Goal: Information Seeking & Learning: Compare options

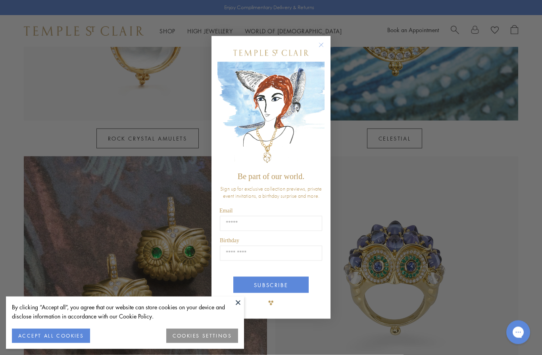
click at [320, 45] on circle "Close dialog" at bounding box center [322, 45] width 10 height 10
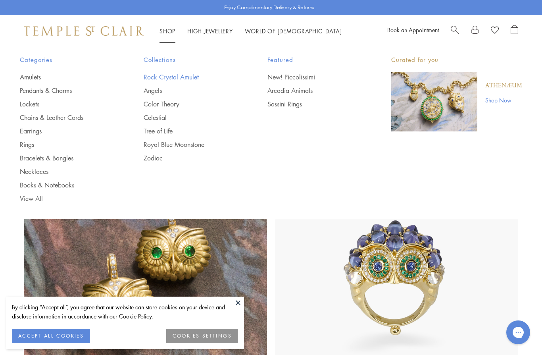
click at [184, 78] on link "Rock Crystal Amulet" at bounding box center [190, 77] width 92 height 9
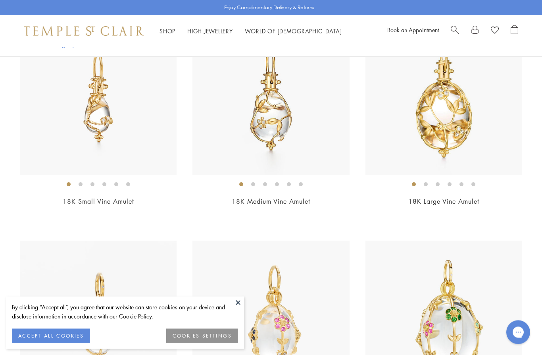
scroll to position [350, 0]
click at [271, 116] on img at bounding box center [271, 96] width 157 height 157
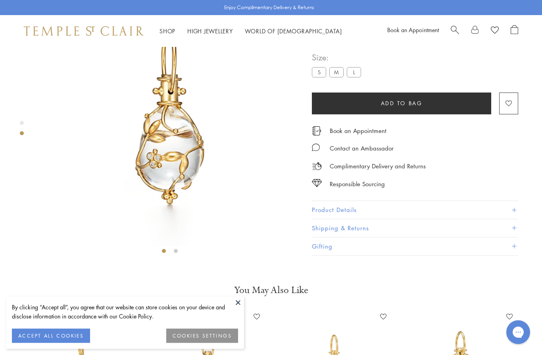
scroll to position [47, 0]
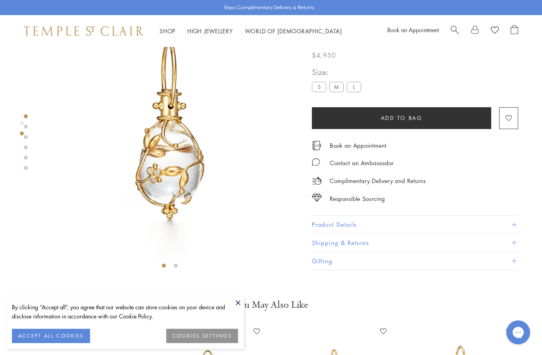
click at [513, 224] on span at bounding box center [514, 224] width 4 height 4
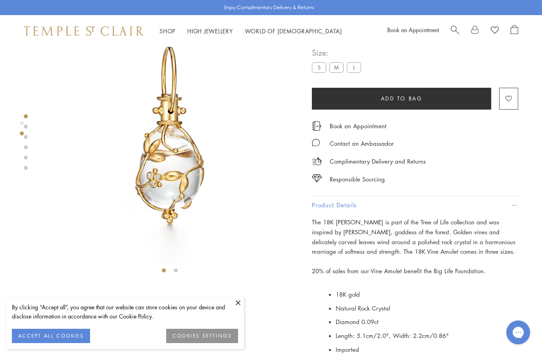
scroll to position [43, 0]
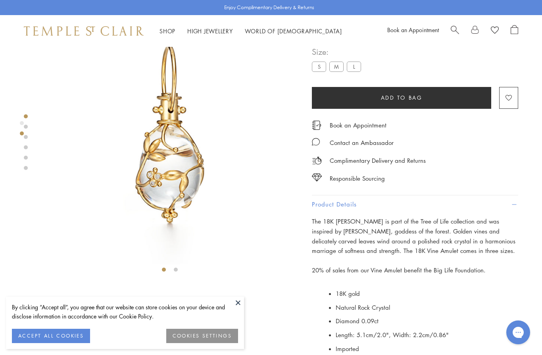
click at [316, 71] on label "S" at bounding box center [319, 67] width 14 height 10
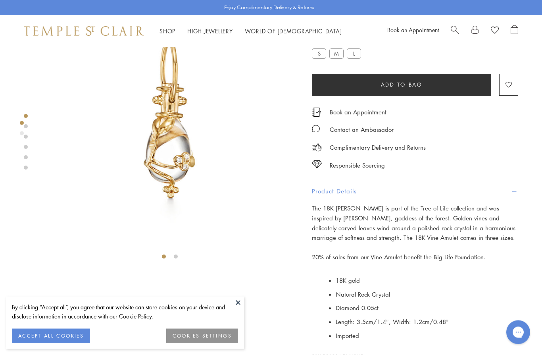
scroll to position [49, 0]
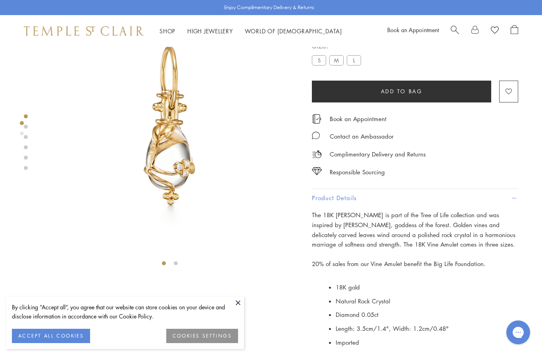
click at [338, 61] on label "M" at bounding box center [337, 60] width 14 height 10
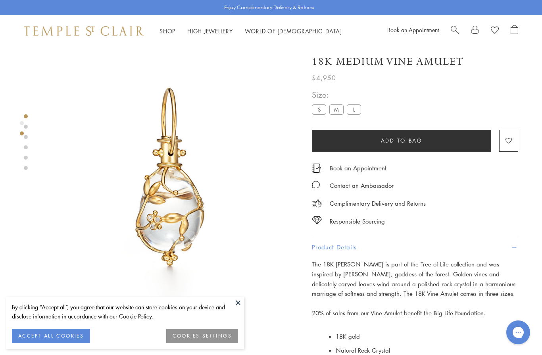
scroll to position [49, 0]
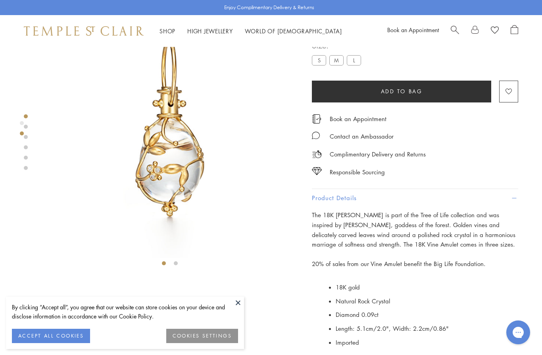
scroll to position [77, 0]
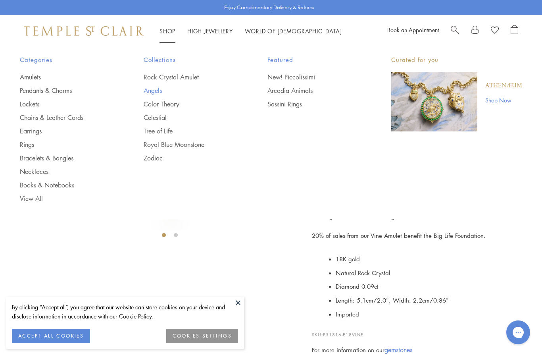
click at [155, 92] on link "Angels" at bounding box center [190, 90] width 92 height 9
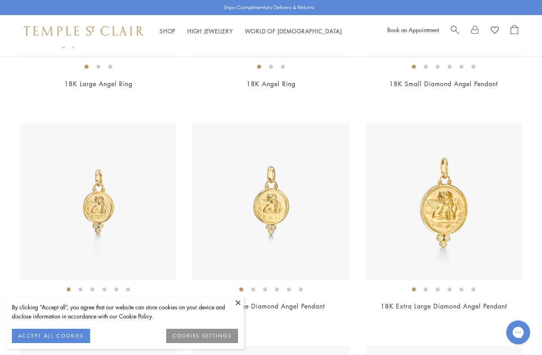
scroll to position [625, 0]
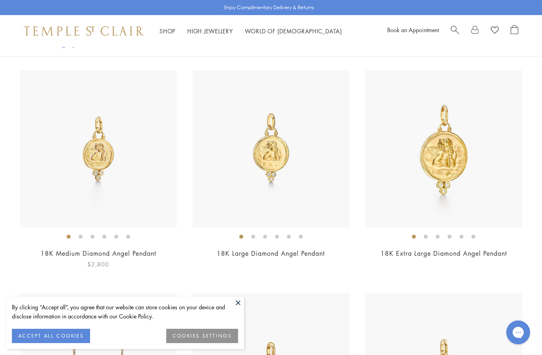
click at [129, 164] on img at bounding box center [98, 148] width 157 height 157
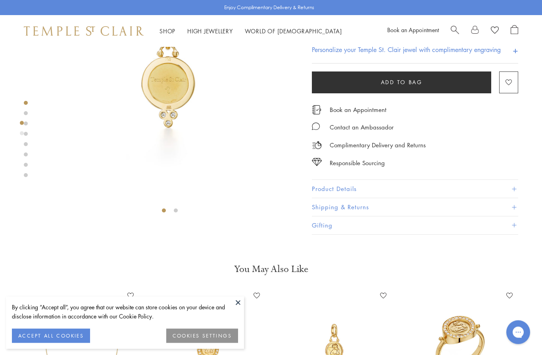
scroll to position [102, 0]
click at [512, 191] on span at bounding box center [514, 189] width 4 height 4
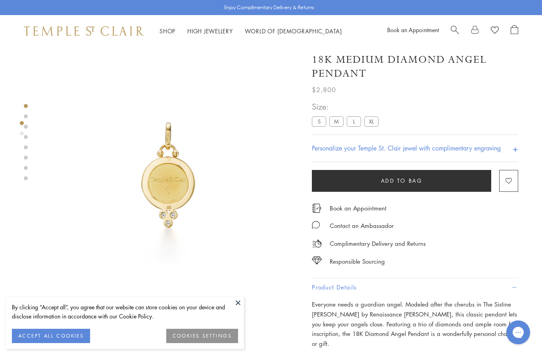
scroll to position [23, 0]
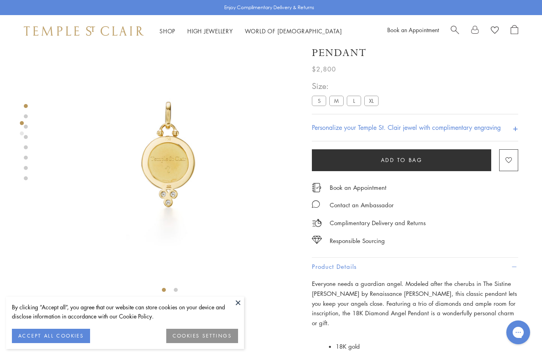
click at [320, 100] on label "S" at bounding box center [319, 101] width 14 height 10
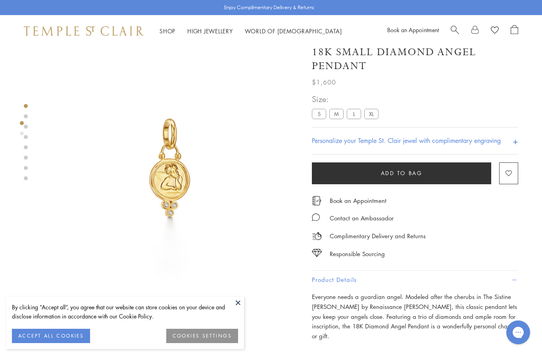
scroll to position [18, 0]
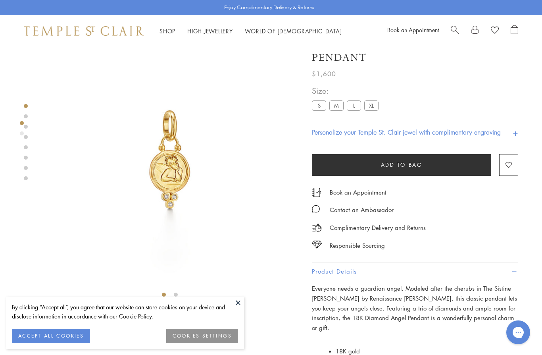
click at [166, 33] on link "Shop Shop" at bounding box center [168, 31] width 16 height 8
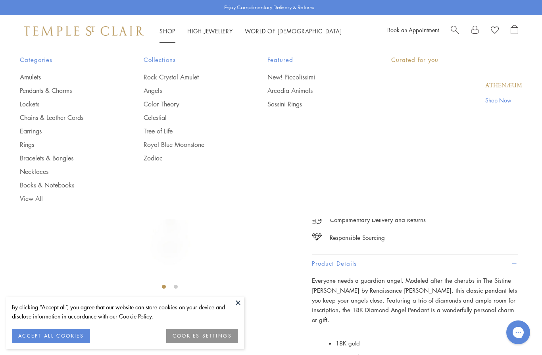
scroll to position [29, 0]
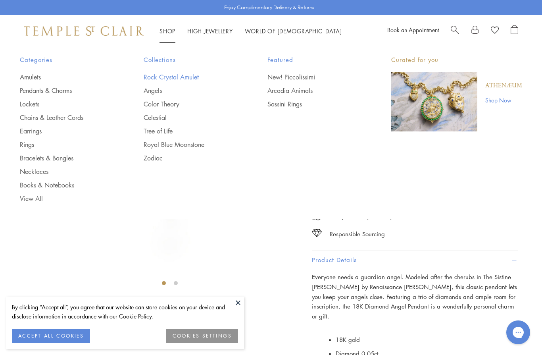
click at [185, 77] on link "Rock Crystal Amulet" at bounding box center [190, 77] width 92 height 9
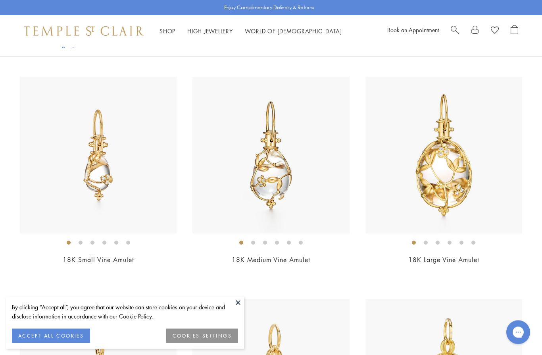
scroll to position [291, 0]
click at [462, 178] on img at bounding box center [444, 155] width 157 height 157
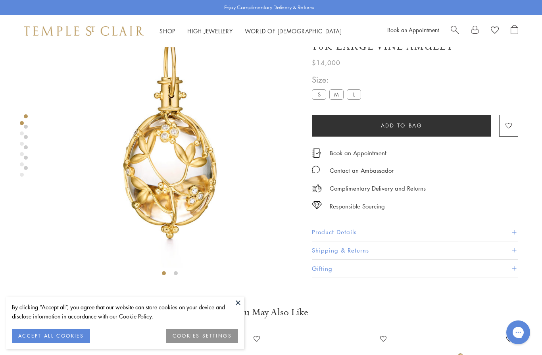
scroll to position [40, 0]
click at [339, 96] on label "M" at bounding box center [337, 94] width 14 height 10
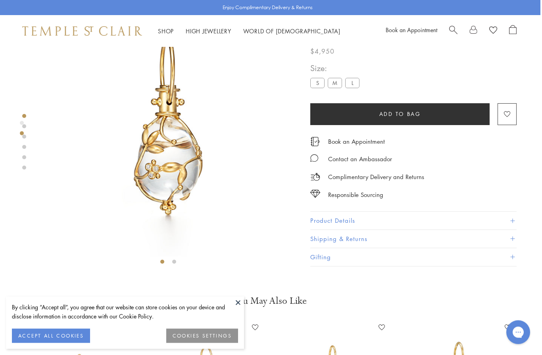
click at [510, 220] on button "Product Details" at bounding box center [413, 221] width 206 height 18
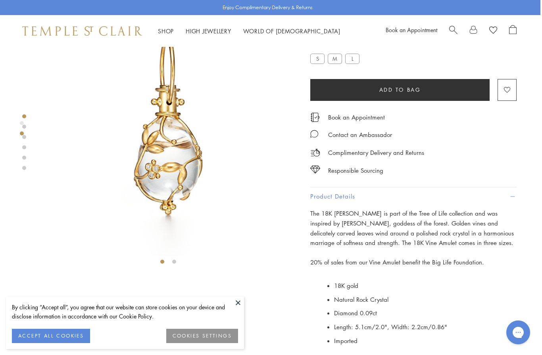
click at [170, 34] on link "Shop Shop" at bounding box center [166, 31] width 16 height 8
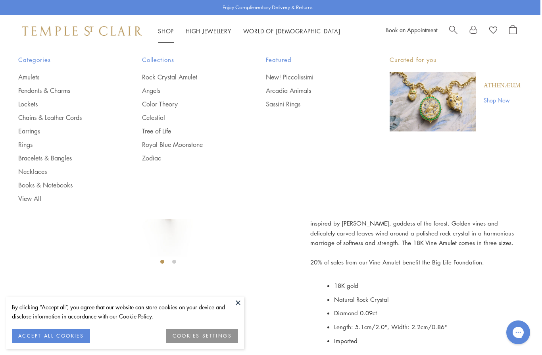
scroll to position [33, 0]
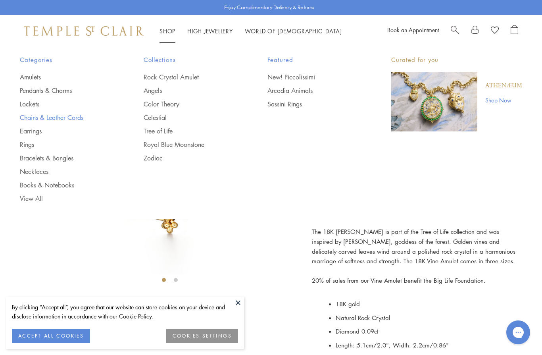
click at [64, 119] on link "Chains & Leather Cords" at bounding box center [66, 117] width 92 height 9
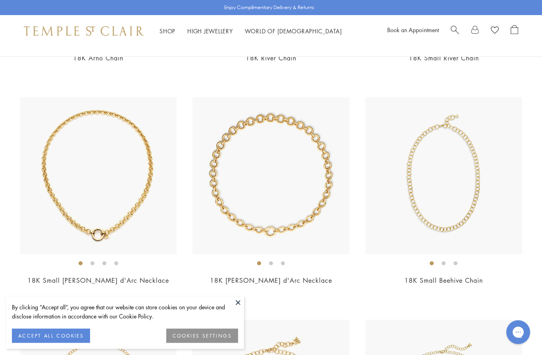
scroll to position [270, 0]
click at [458, 173] on img at bounding box center [444, 176] width 157 height 157
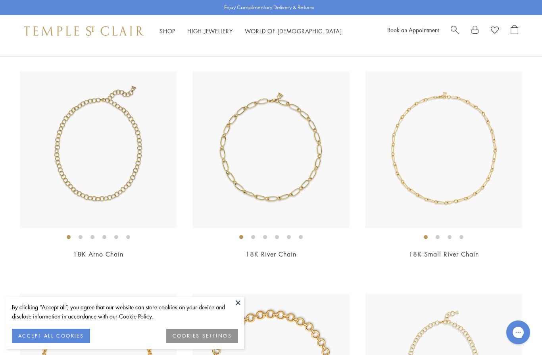
scroll to position [61, 0]
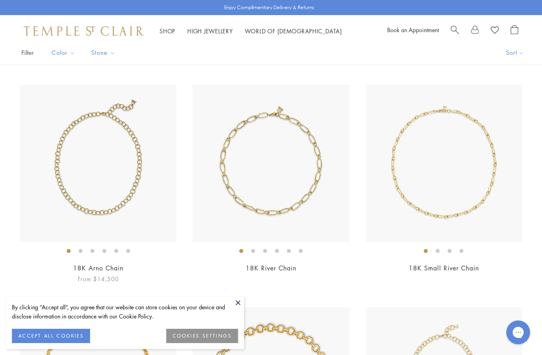
click at [115, 175] on img at bounding box center [98, 163] width 157 height 157
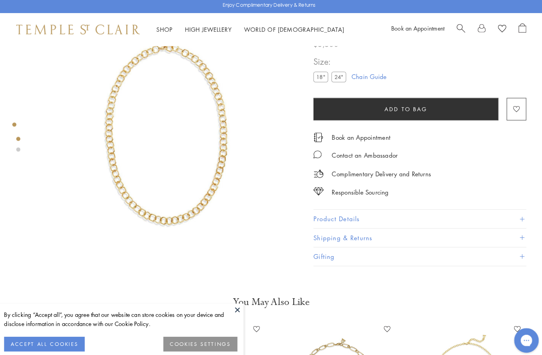
scroll to position [35, 0]
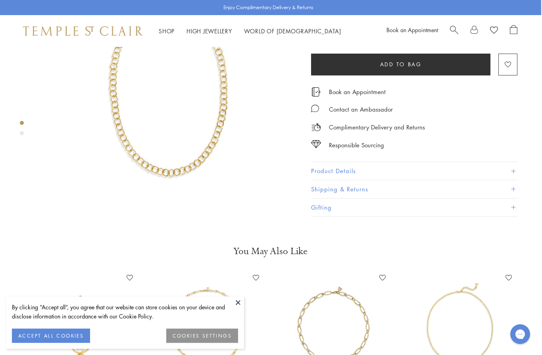
scroll to position [47, 0]
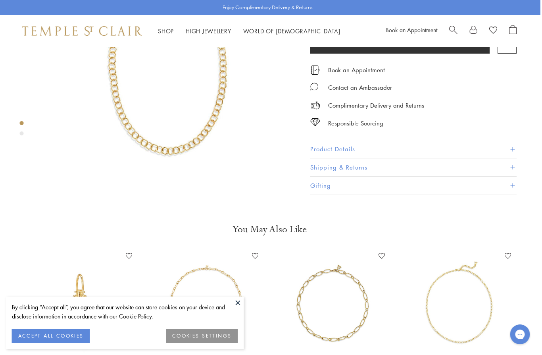
scroll to position [47, 0]
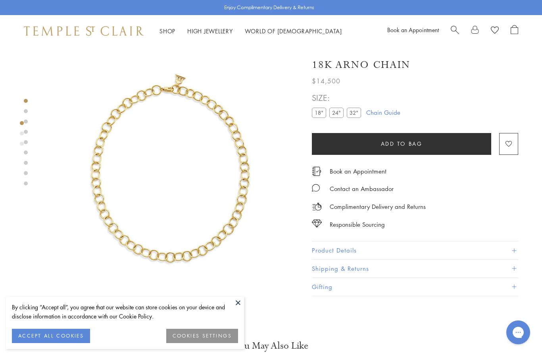
scroll to position [11, 0]
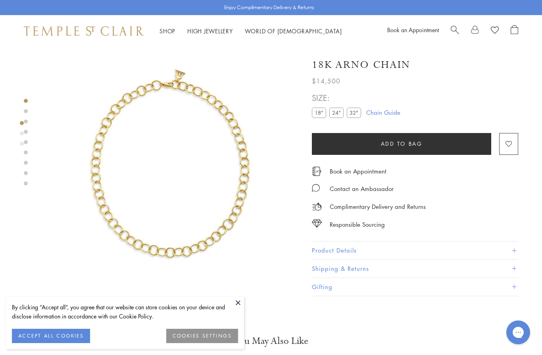
click at [357, 113] on label "32"" at bounding box center [354, 113] width 14 height 10
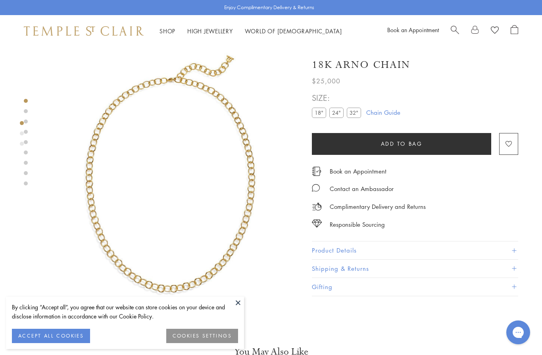
click at [517, 248] on button "Product Details" at bounding box center [415, 250] width 206 height 18
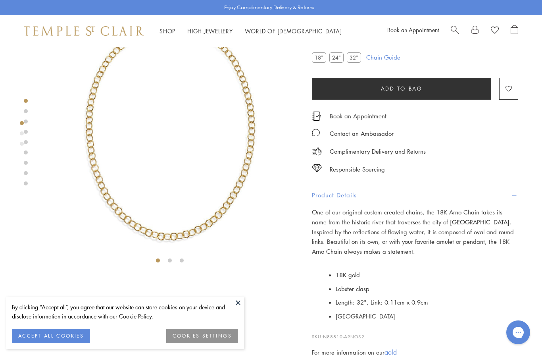
scroll to position [55, 0]
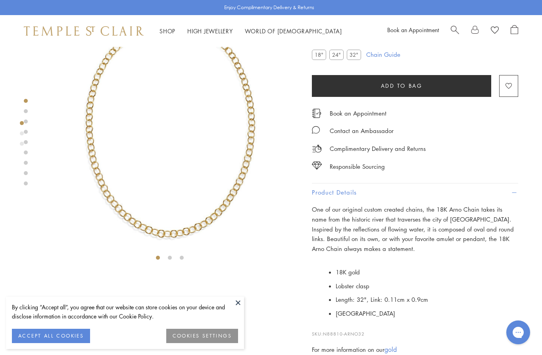
click at [172, 256] on li at bounding box center [170, 258] width 4 height 4
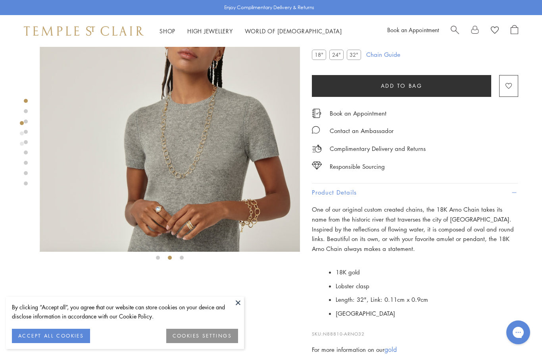
click at [183, 259] on li at bounding box center [182, 258] width 4 height 4
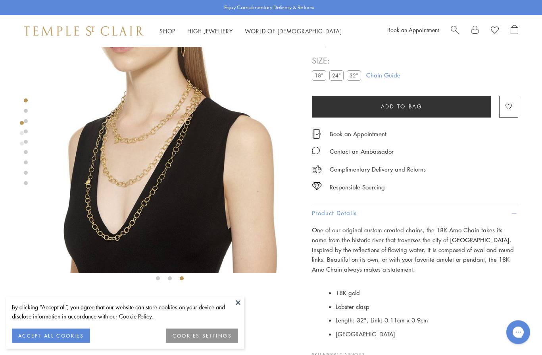
scroll to position [0, 0]
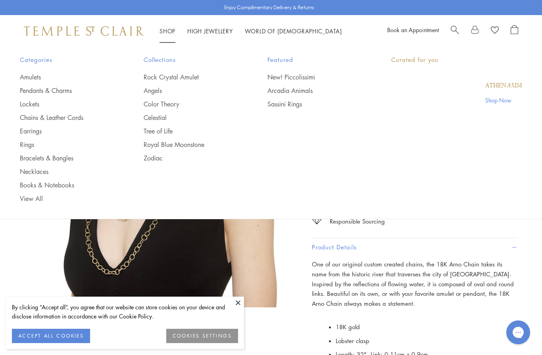
click at [168, 33] on link "Shop Shop" at bounding box center [168, 31] width 16 height 8
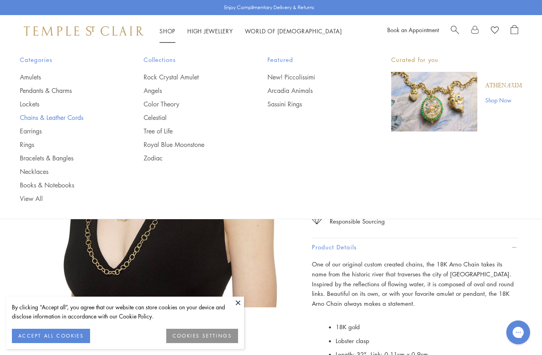
click at [68, 116] on link "Chains & Leather Cords" at bounding box center [66, 117] width 92 height 9
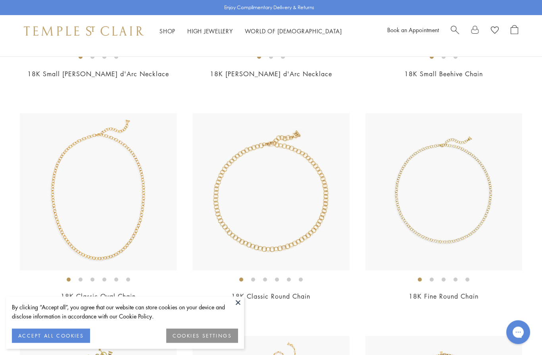
scroll to position [477, 0]
click at [112, 193] on img at bounding box center [98, 191] width 157 height 157
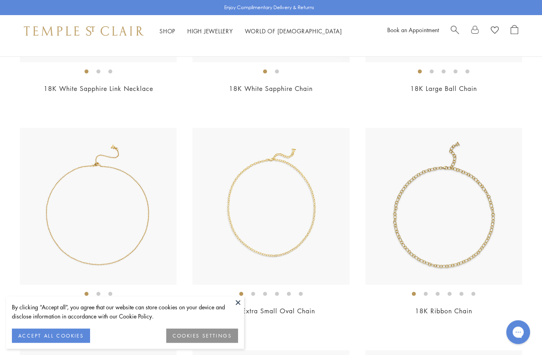
scroll to position [915, 0]
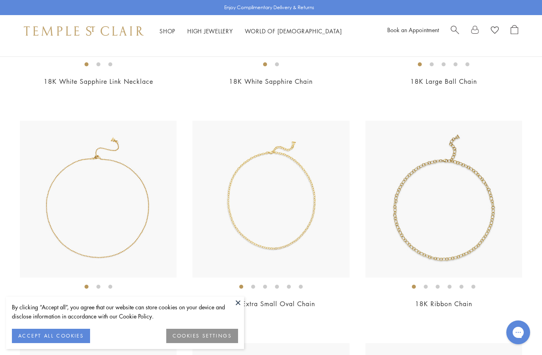
click at [315, 318] on div at bounding box center [271, 120] width 542 height 1779
click at [286, 192] on img at bounding box center [271, 199] width 157 height 157
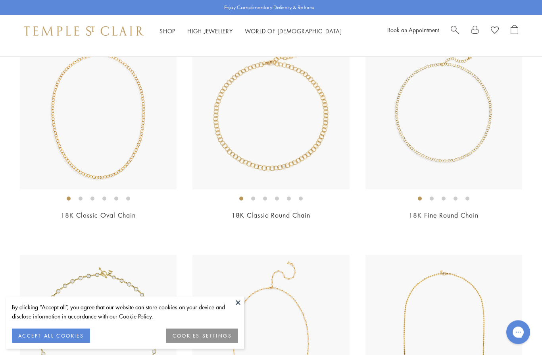
scroll to position [558, 0]
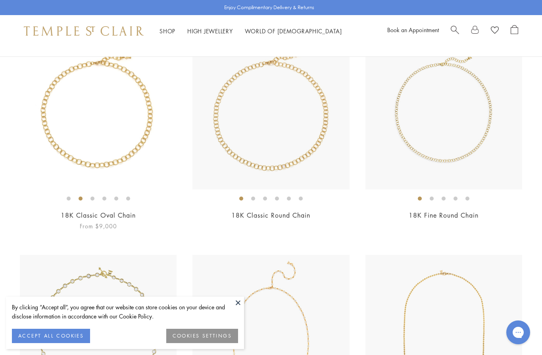
click at [101, 129] on img at bounding box center [98, 110] width 157 height 157
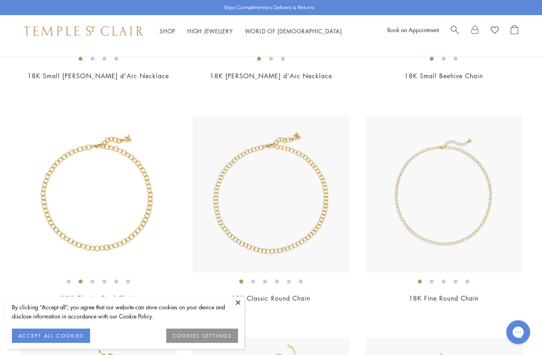
scroll to position [470, 0]
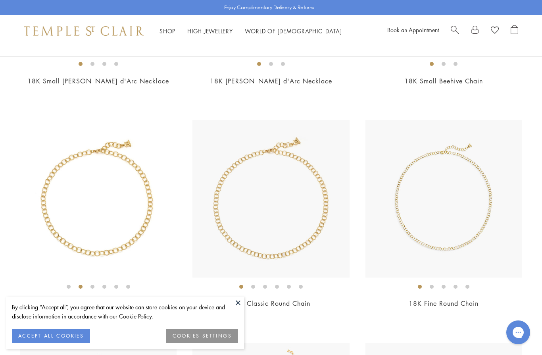
click at [130, 185] on img at bounding box center [98, 198] width 157 height 157
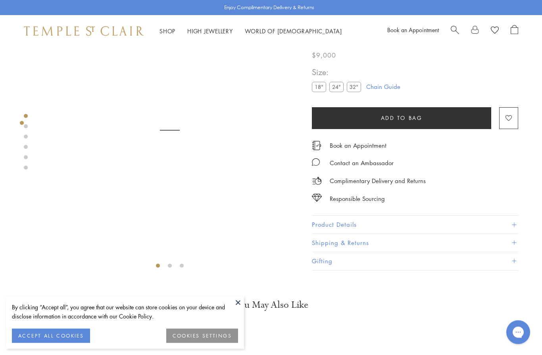
scroll to position [47, 0]
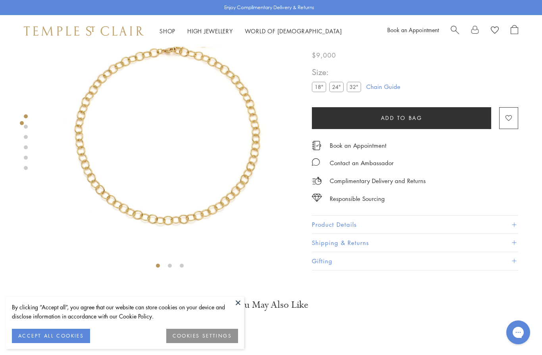
click at [354, 91] on label "32"" at bounding box center [354, 87] width 14 height 10
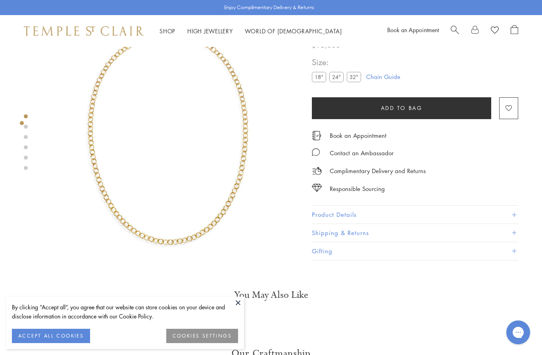
click at [513, 214] on span at bounding box center [514, 215] width 4 height 4
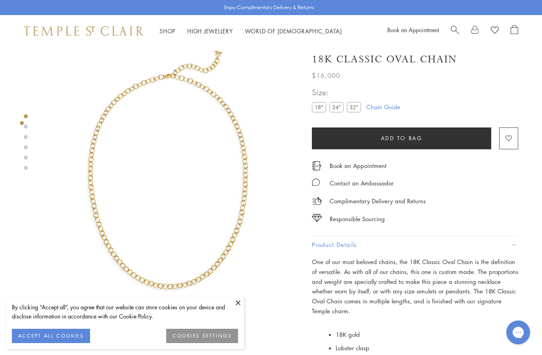
scroll to position [13, 0]
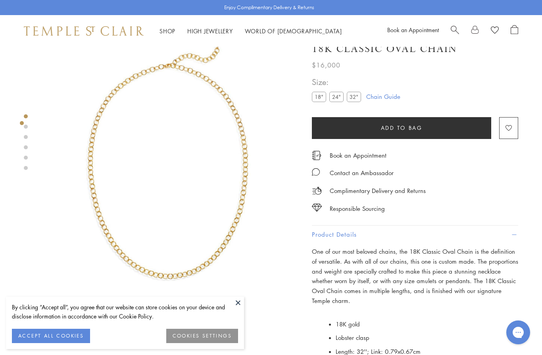
scroll to position [47, 0]
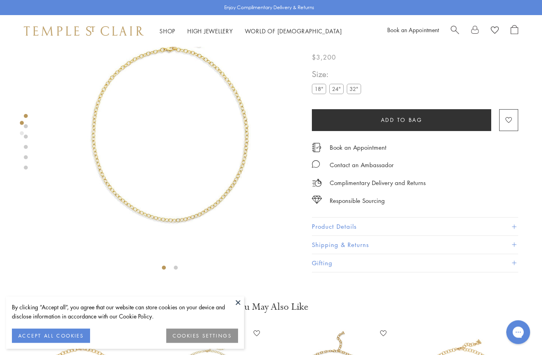
scroll to position [47, 0]
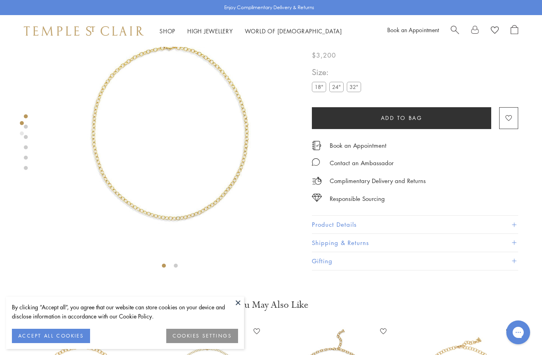
click at [358, 90] on label "32"" at bounding box center [354, 87] width 14 height 10
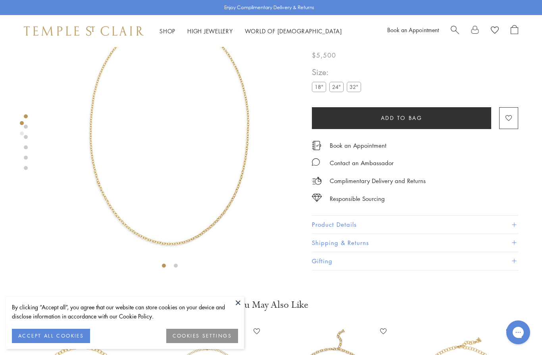
click at [513, 228] on button "Product Details" at bounding box center [415, 225] width 206 height 18
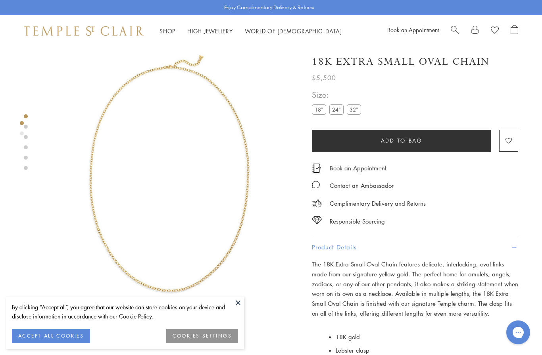
scroll to position [47, 0]
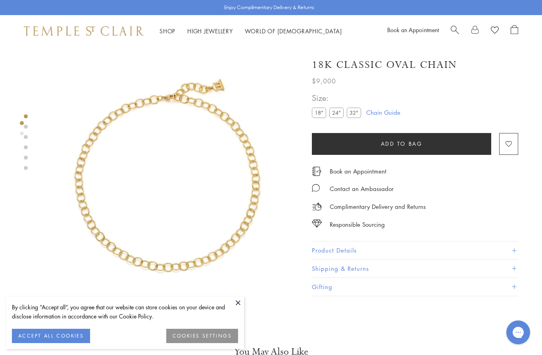
click at [516, 248] on span at bounding box center [514, 250] width 4 height 4
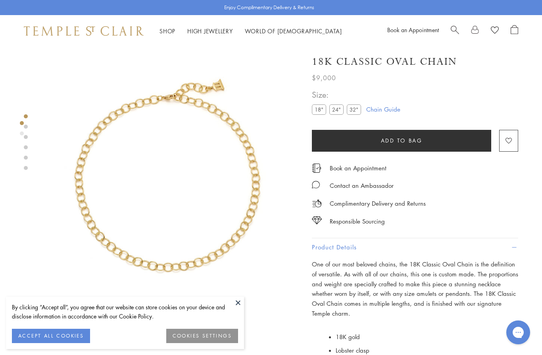
click at [359, 109] on label "32"" at bounding box center [354, 109] width 14 height 10
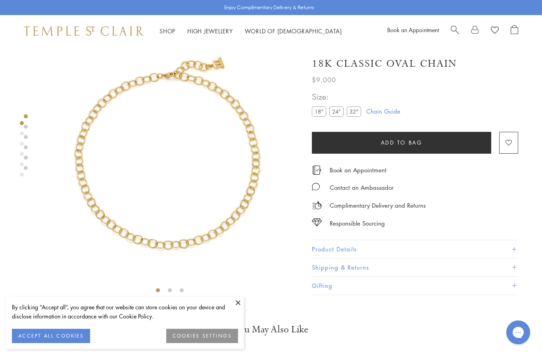
scroll to position [17, 0]
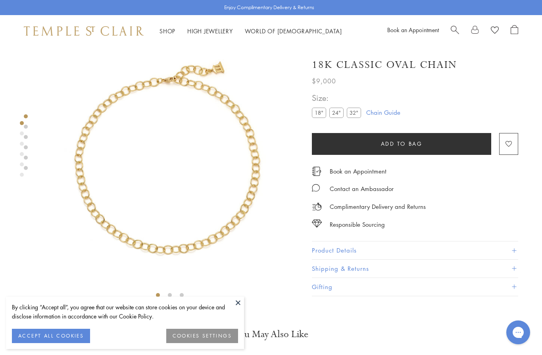
click at [355, 114] on label "32"" at bounding box center [354, 113] width 14 height 10
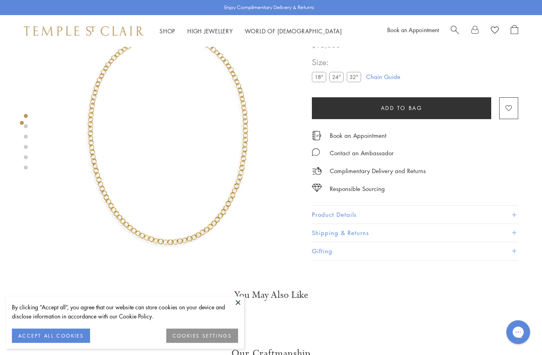
scroll to position [47, 0]
click at [515, 214] on span at bounding box center [514, 215] width 4 height 4
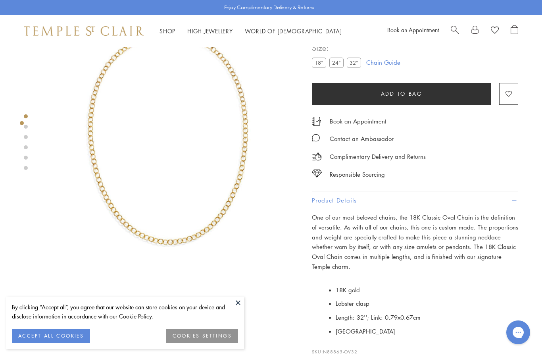
click at [30, 133] on div at bounding box center [162, 130] width 324 height 260
click at [28, 125] on div at bounding box center [162, 130] width 324 height 260
click at [25, 170] on link at bounding box center [26, 168] width 4 height 4
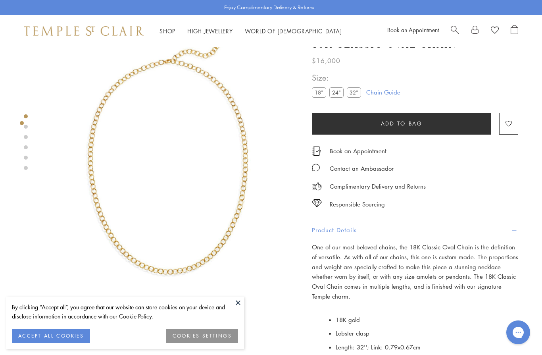
scroll to position [0, 0]
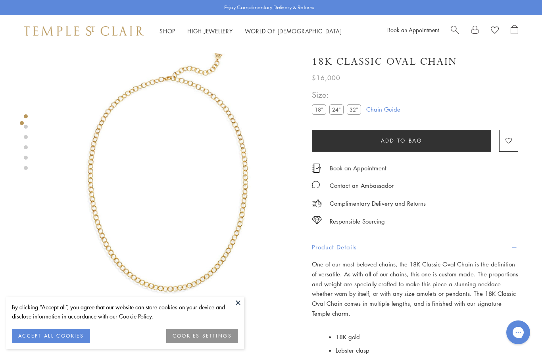
click at [241, 302] on button at bounding box center [238, 303] width 12 height 12
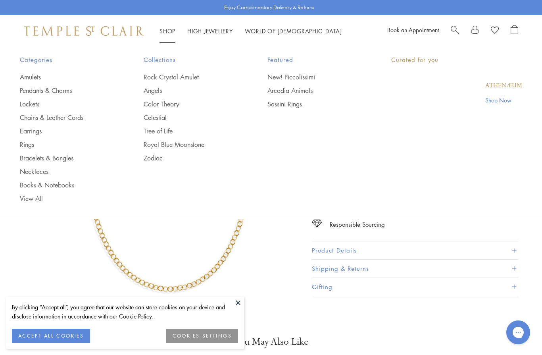
click at [167, 34] on link "Shop Shop" at bounding box center [168, 31] width 16 height 8
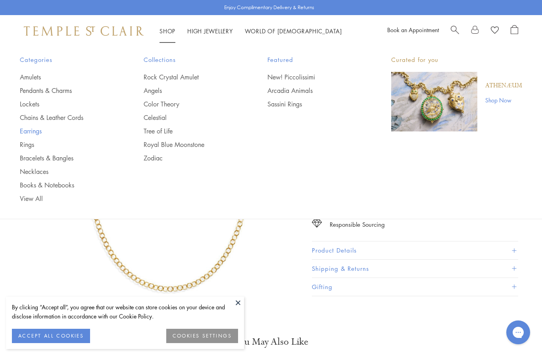
click at [34, 134] on link "Earrings" at bounding box center [66, 131] width 92 height 9
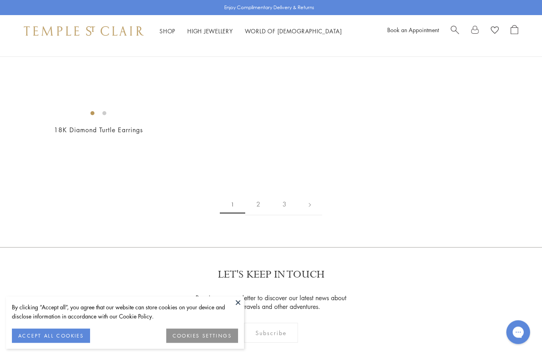
scroll to position [3979, 0]
click at [259, 199] on link "2" at bounding box center [258, 206] width 26 height 22
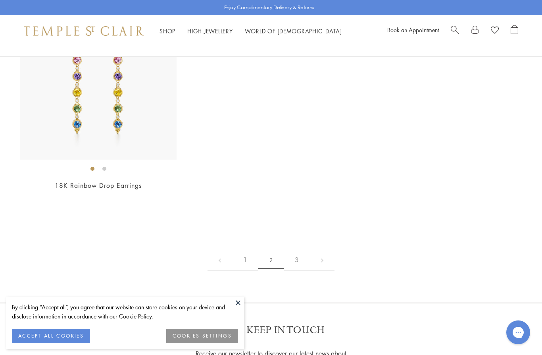
scroll to position [3732, 0]
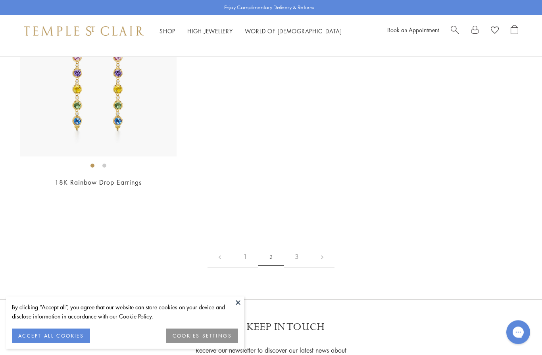
click at [301, 252] on link "3" at bounding box center [297, 257] width 26 height 22
